Goal: Information Seeking & Learning: Check status

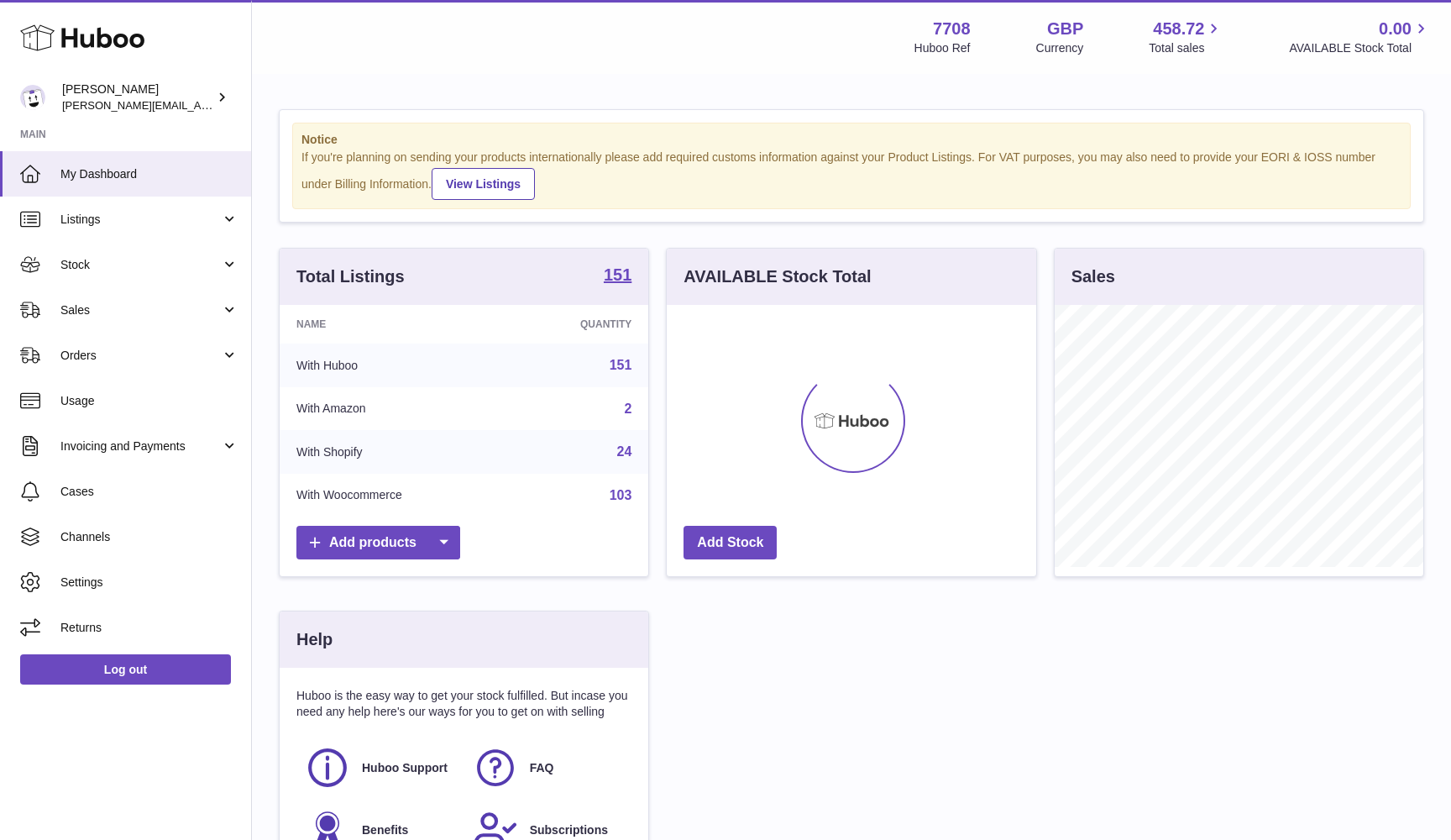
scroll to position [262, 370]
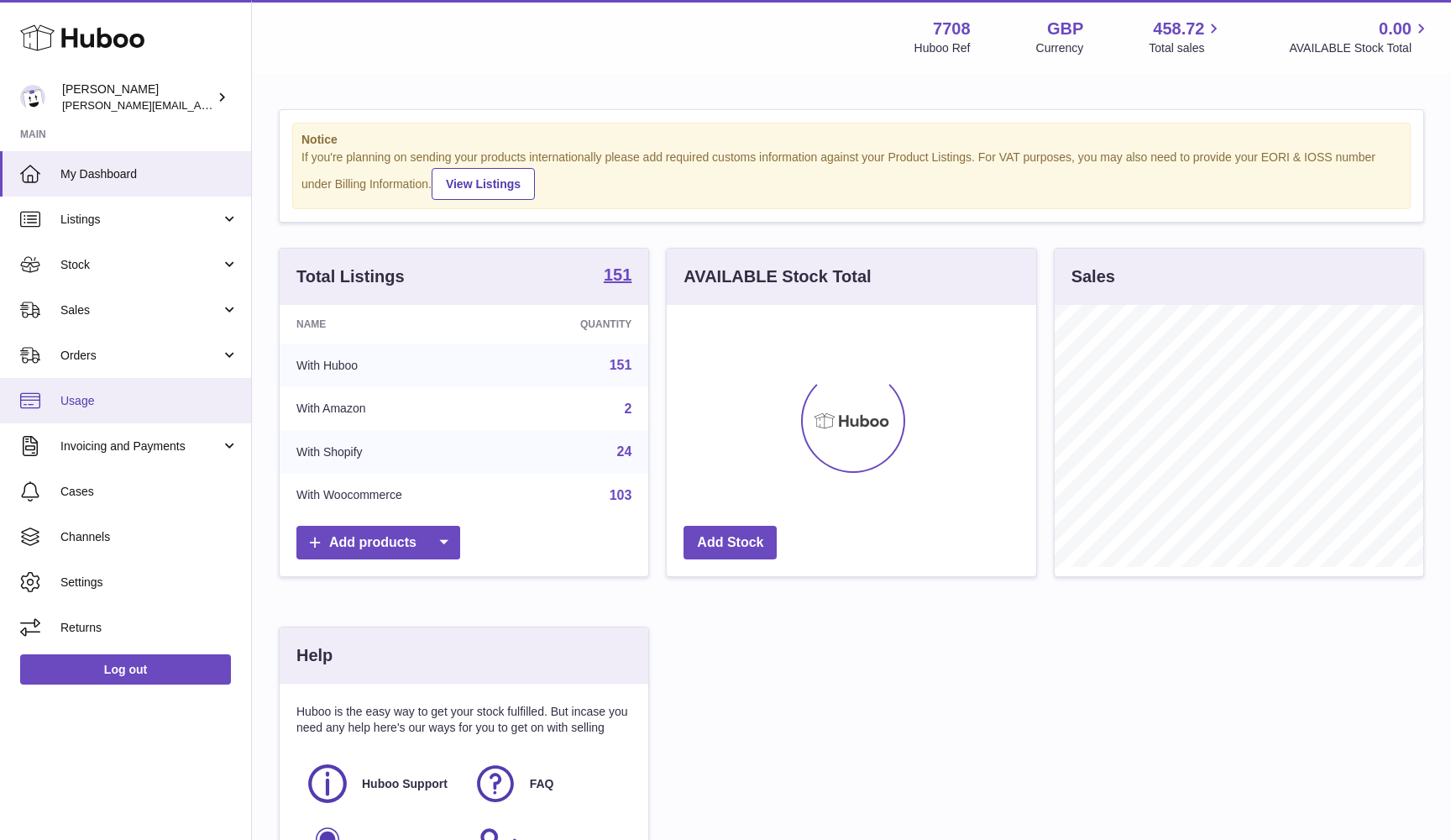
click at [74, 389] on link "Usage" at bounding box center [125, 400] width 251 height 45
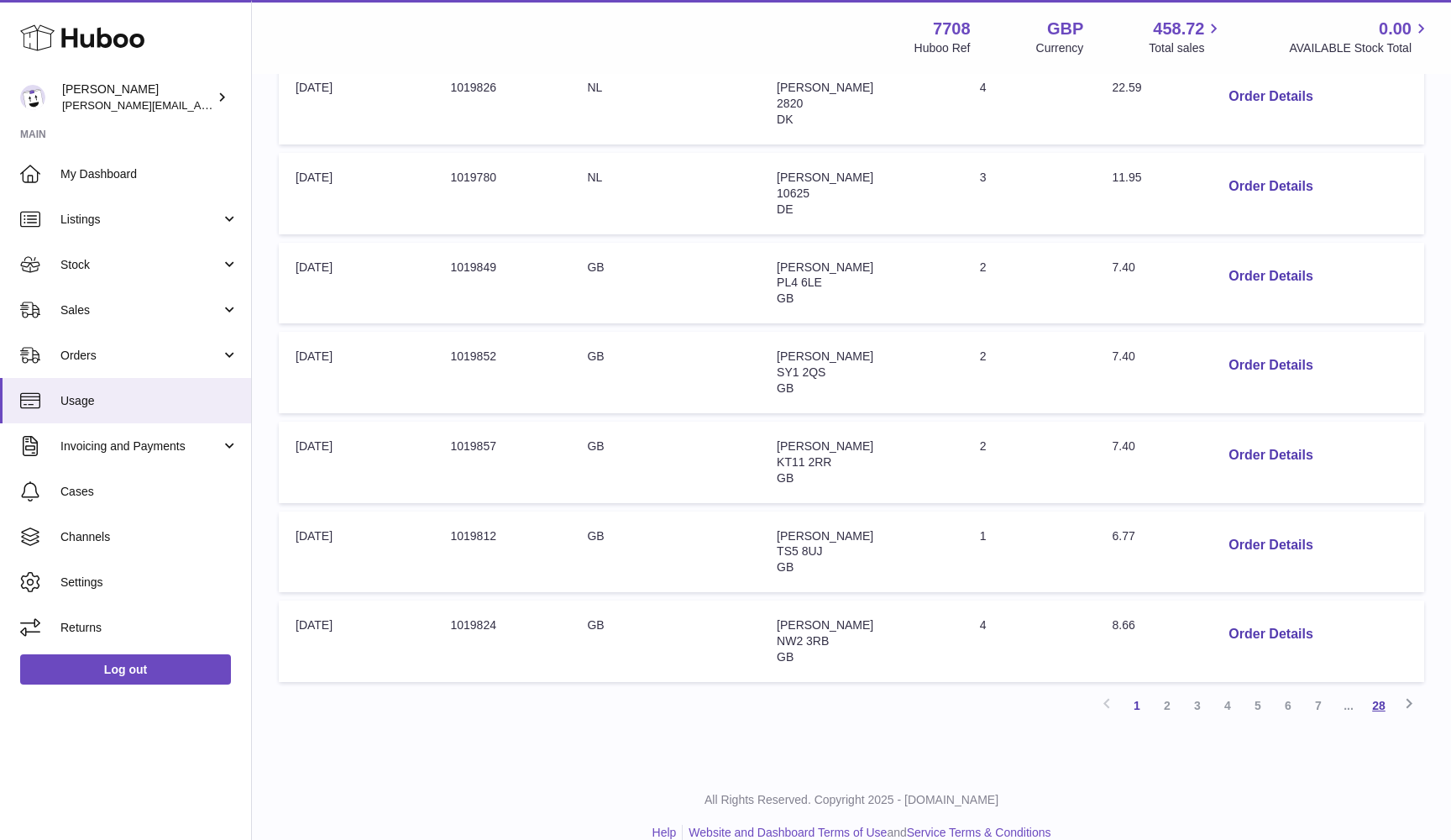
click at [1389, 690] on link "28" at bounding box center [1378, 705] width 30 height 30
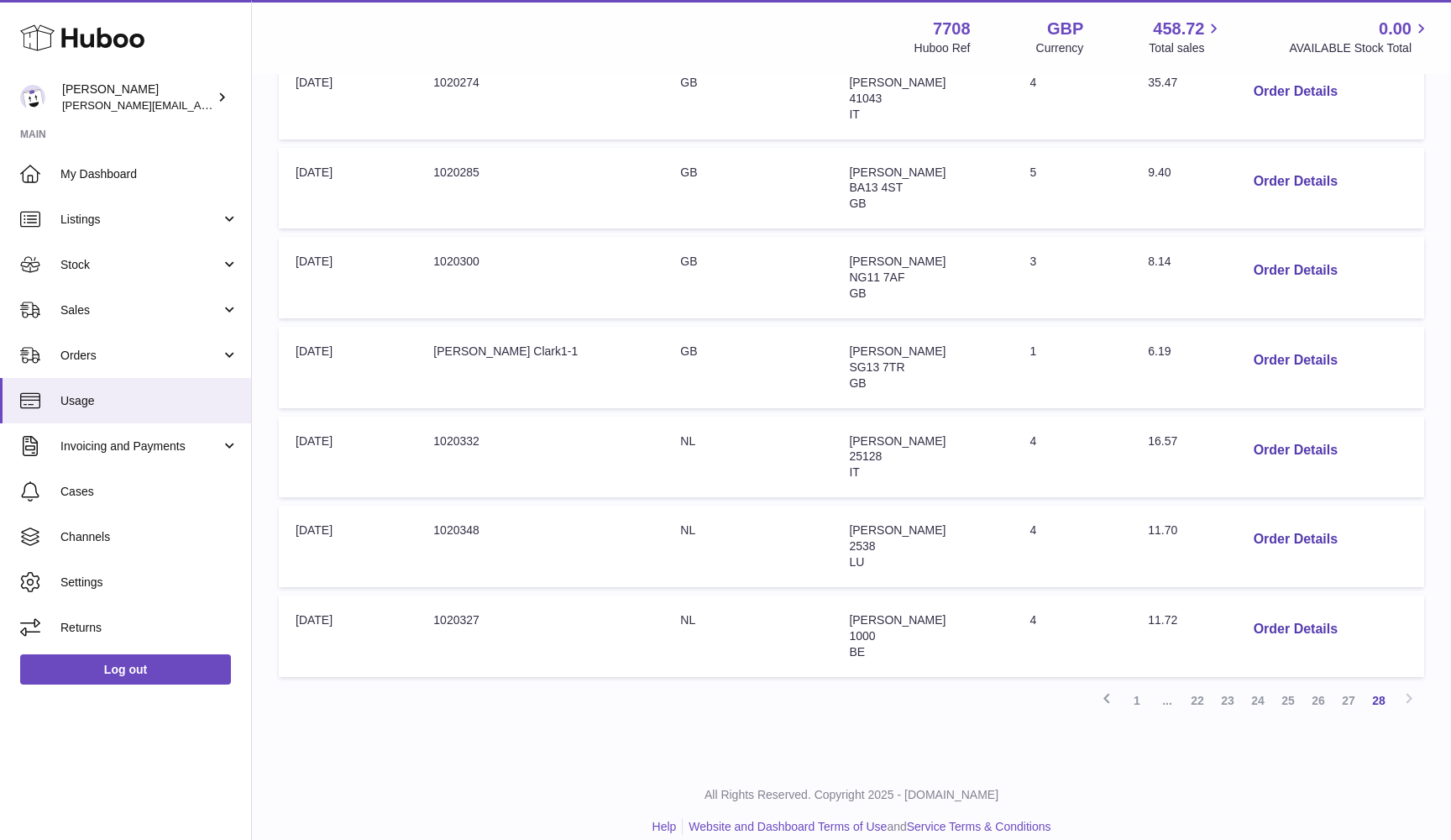
scroll to position [432, 0]
click at [849, 556] on span "LU" at bounding box center [856, 563] width 15 height 14
click at [1148, 524] on span "11.70" at bounding box center [1162, 531] width 29 height 14
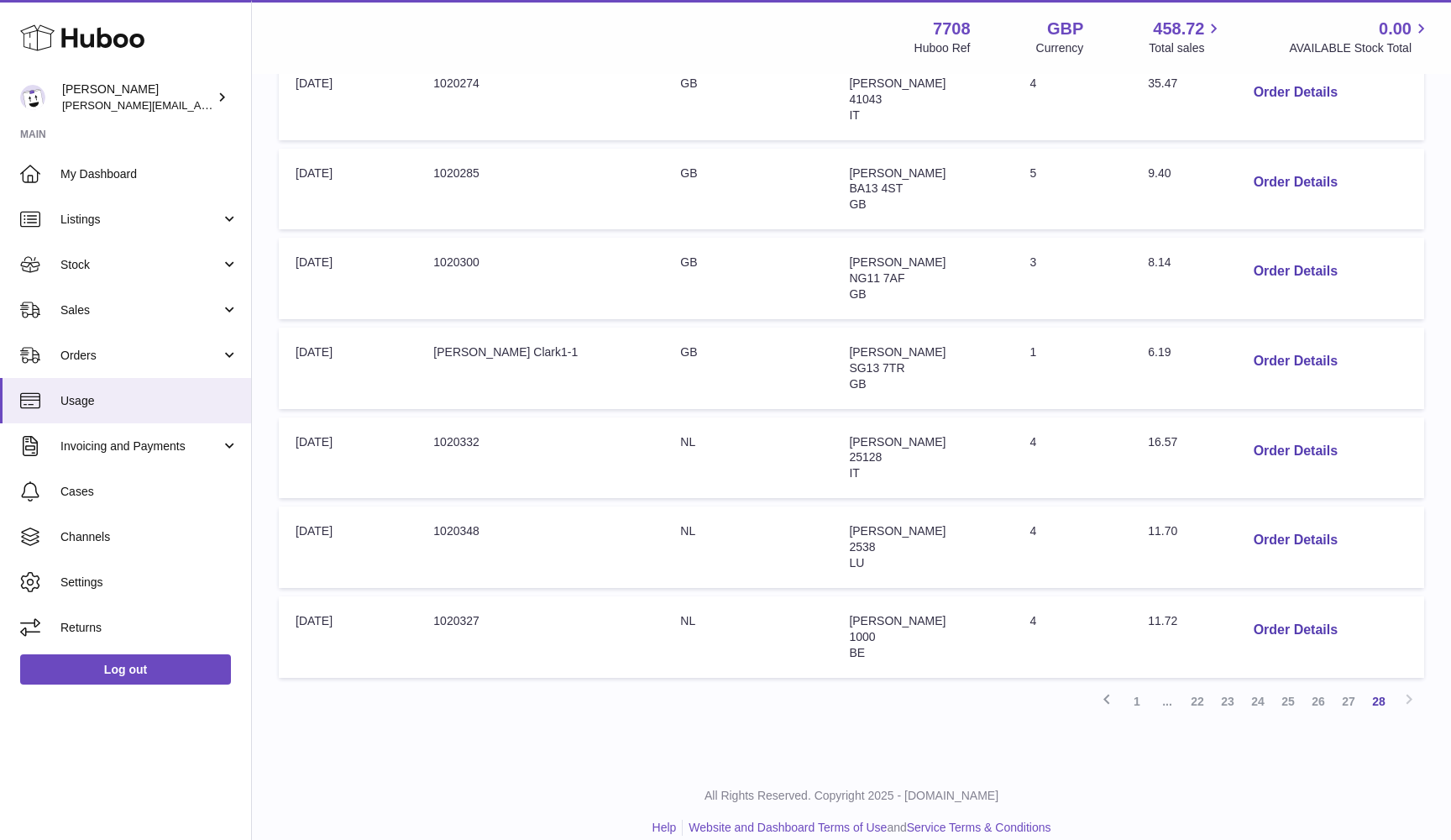
click at [1148, 435] on span "16.57" at bounding box center [1162, 442] width 29 height 14
click at [920, 389] on td "Address: [PERSON_NAME][GEOGRAPHIC_DATA] GB" at bounding box center [922, 368] width 181 height 81
